Goal: Use online tool/utility: Utilize a website feature to perform a specific function

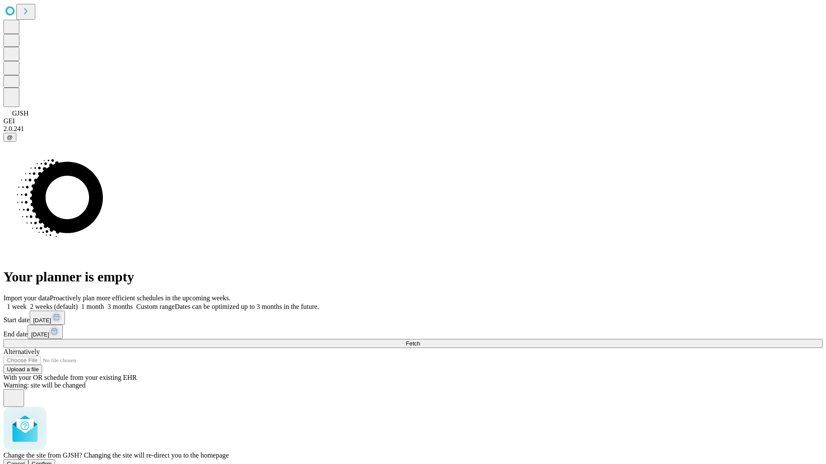
click at [52, 461] on span "Confirm" at bounding box center [42, 464] width 20 height 6
click at [27, 303] on label "1 week" at bounding box center [14, 306] width 23 height 7
click at [420, 341] on span "Fetch" at bounding box center [413, 344] width 14 height 6
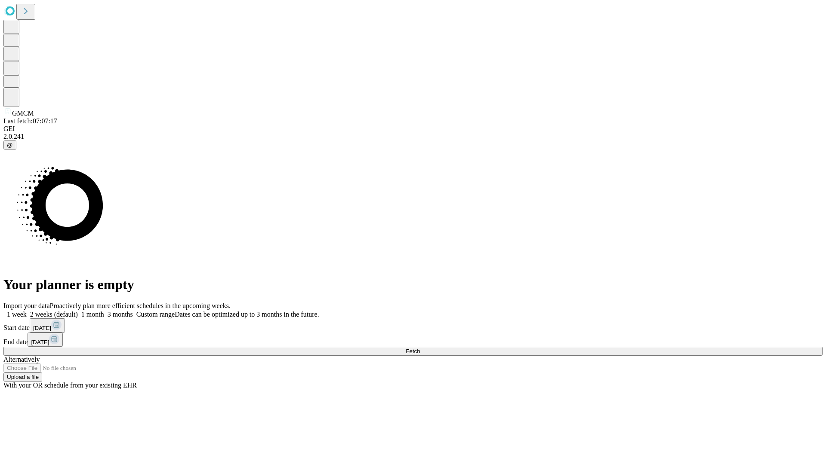
click at [27, 311] on label "1 week" at bounding box center [14, 314] width 23 height 7
click at [420, 348] on span "Fetch" at bounding box center [413, 351] width 14 height 6
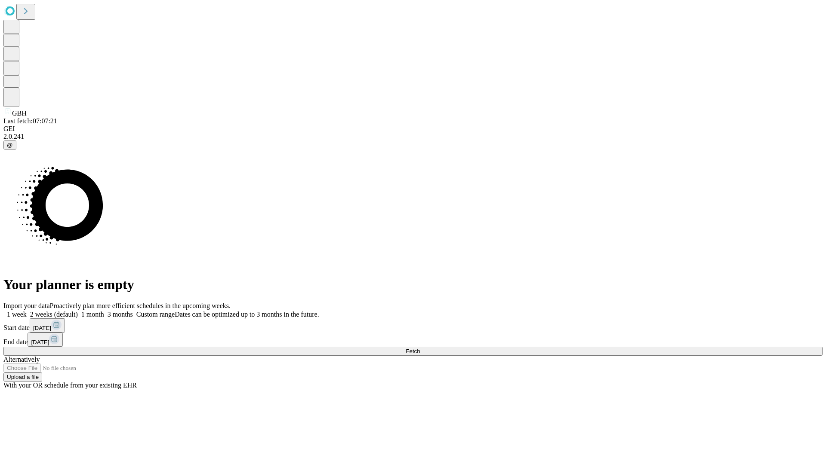
click at [27, 311] on label "1 week" at bounding box center [14, 314] width 23 height 7
click at [420, 348] on span "Fetch" at bounding box center [413, 351] width 14 height 6
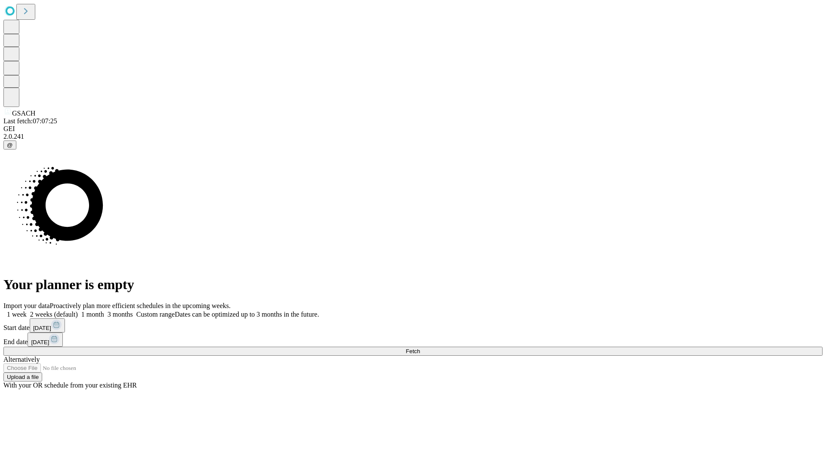
click at [27, 311] on label "1 week" at bounding box center [14, 314] width 23 height 7
click at [420, 348] on span "Fetch" at bounding box center [413, 351] width 14 height 6
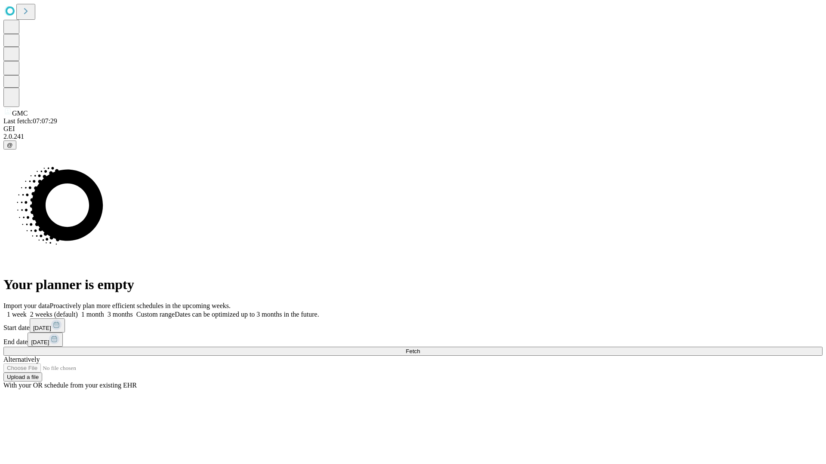
click at [27, 311] on label "1 week" at bounding box center [14, 314] width 23 height 7
click at [420, 348] on span "Fetch" at bounding box center [413, 351] width 14 height 6
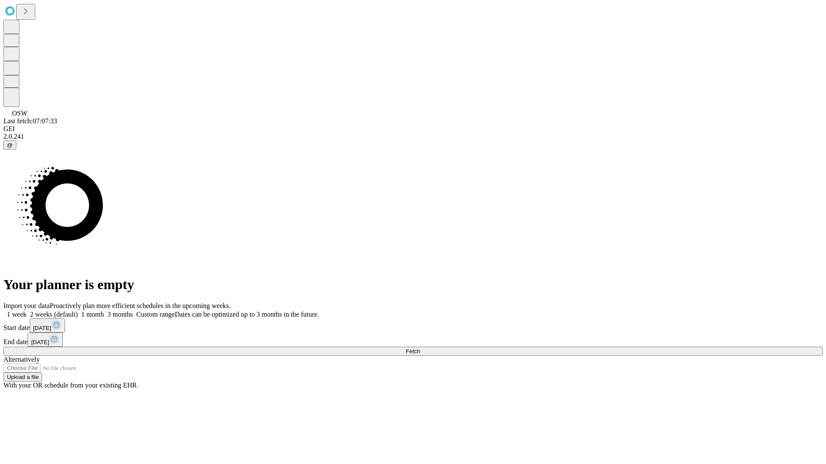
click at [27, 311] on label "1 week" at bounding box center [14, 314] width 23 height 7
click at [420, 348] on span "Fetch" at bounding box center [413, 351] width 14 height 6
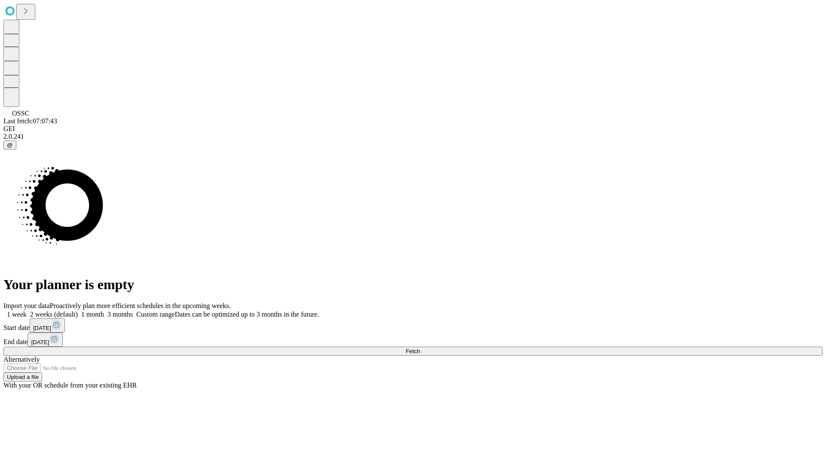
click at [420, 348] on span "Fetch" at bounding box center [413, 351] width 14 height 6
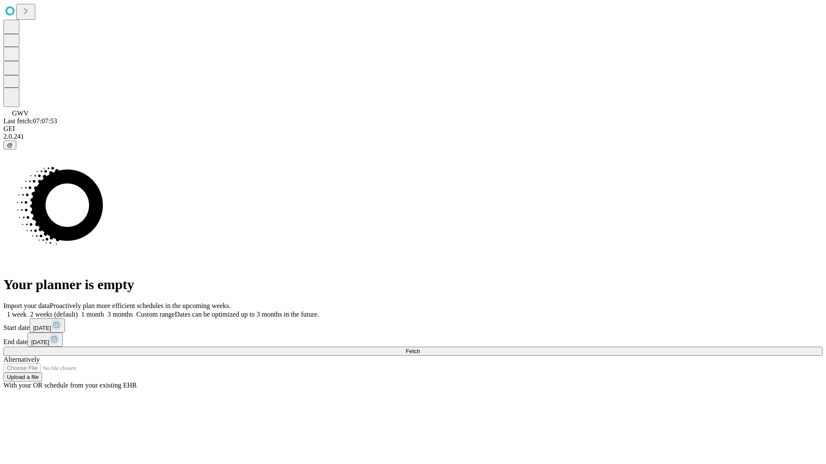
click at [420, 348] on span "Fetch" at bounding box center [413, 351] width 14 height 6
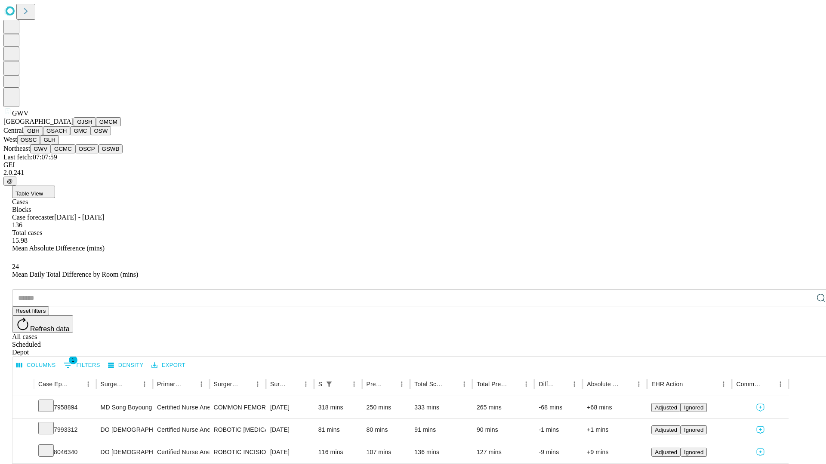
click at [67, 154] on button "GCMC" at bounding box center [63, 149] width 25 height 9
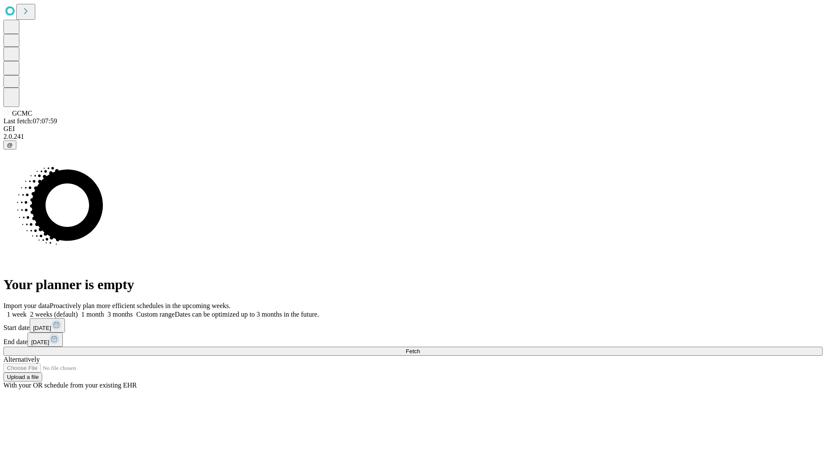
click at [27, 311] on label "1 week" at bounding box center [14, 314] width 23 height 7
click at [420, 348] on span "Fetch" at bounding box center [413, 351] width 14 height 6
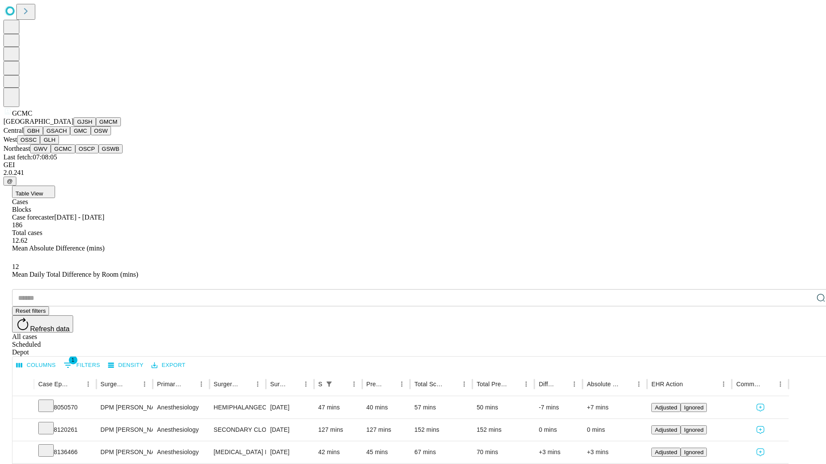
click at [75, 154] on button "OSCP" at bounding box center [86, 149] width 23 height 9
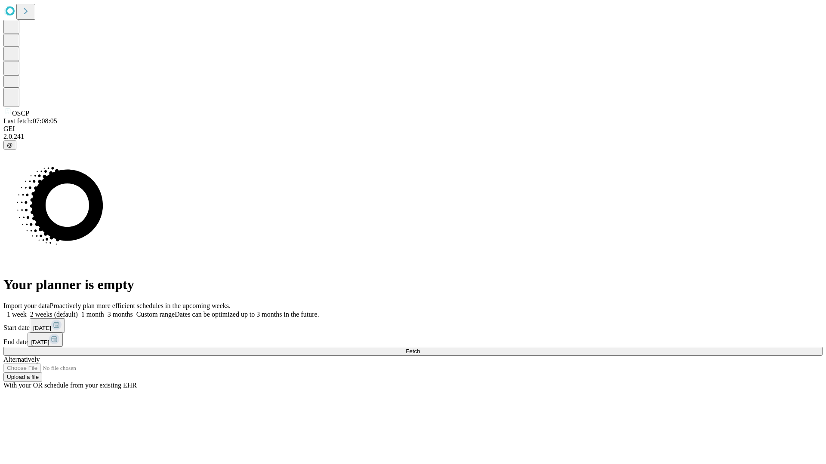
click at [420, 348] on span "Fetch" at bounding box center [413, 351] width 14 height 6
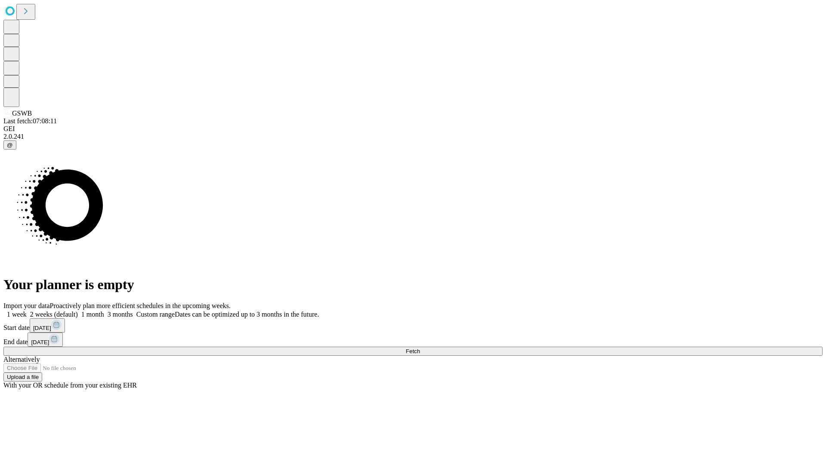
click at [27, 311] on label "1 week" at bounding box center [14, 314] width 23 height 7
click at [420, 348] on span "Fetch" at bounding box center [413, 351] width 14 height 6
